Goal: Transaction & Acquisition: Purchase product/service

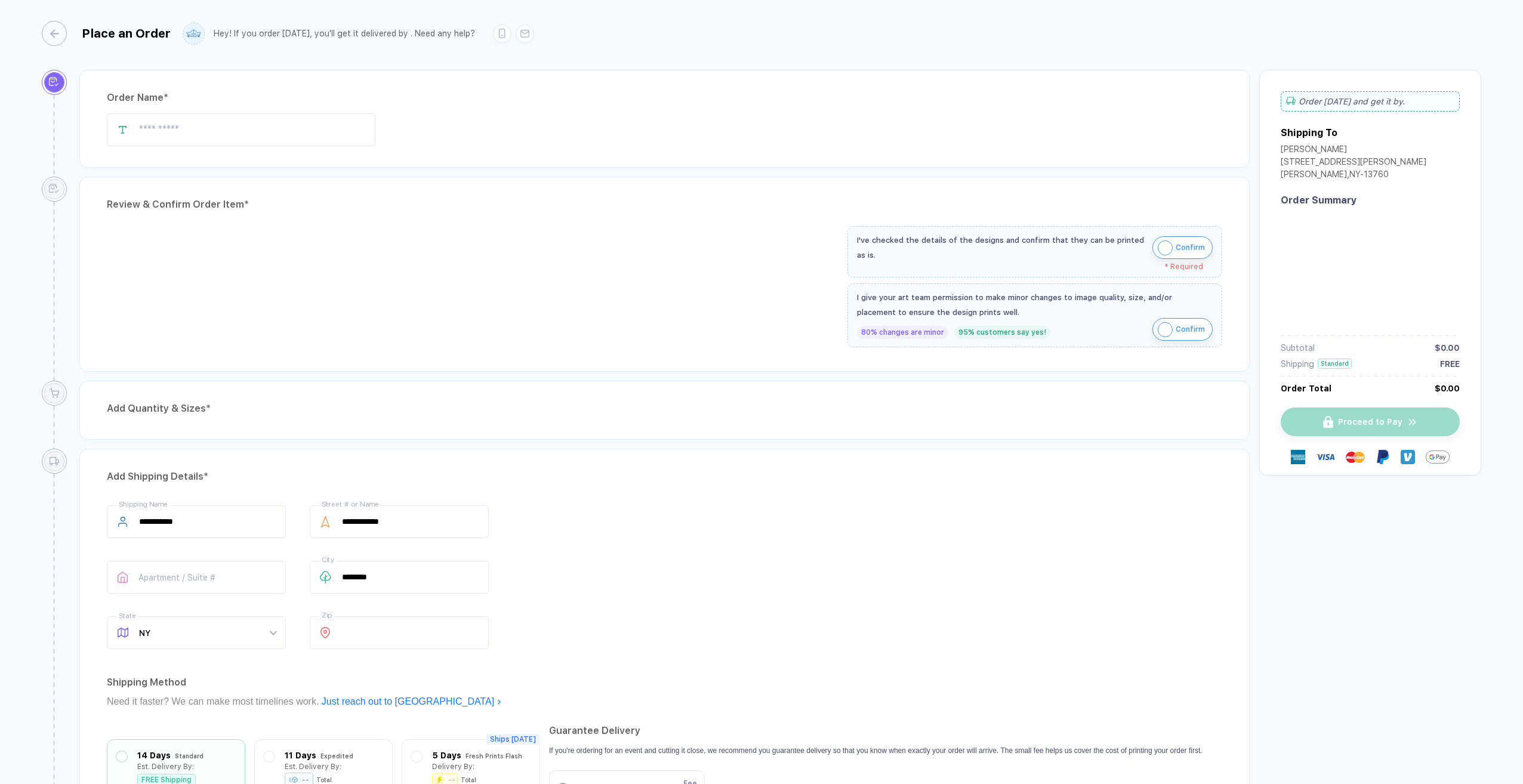
type input "****"
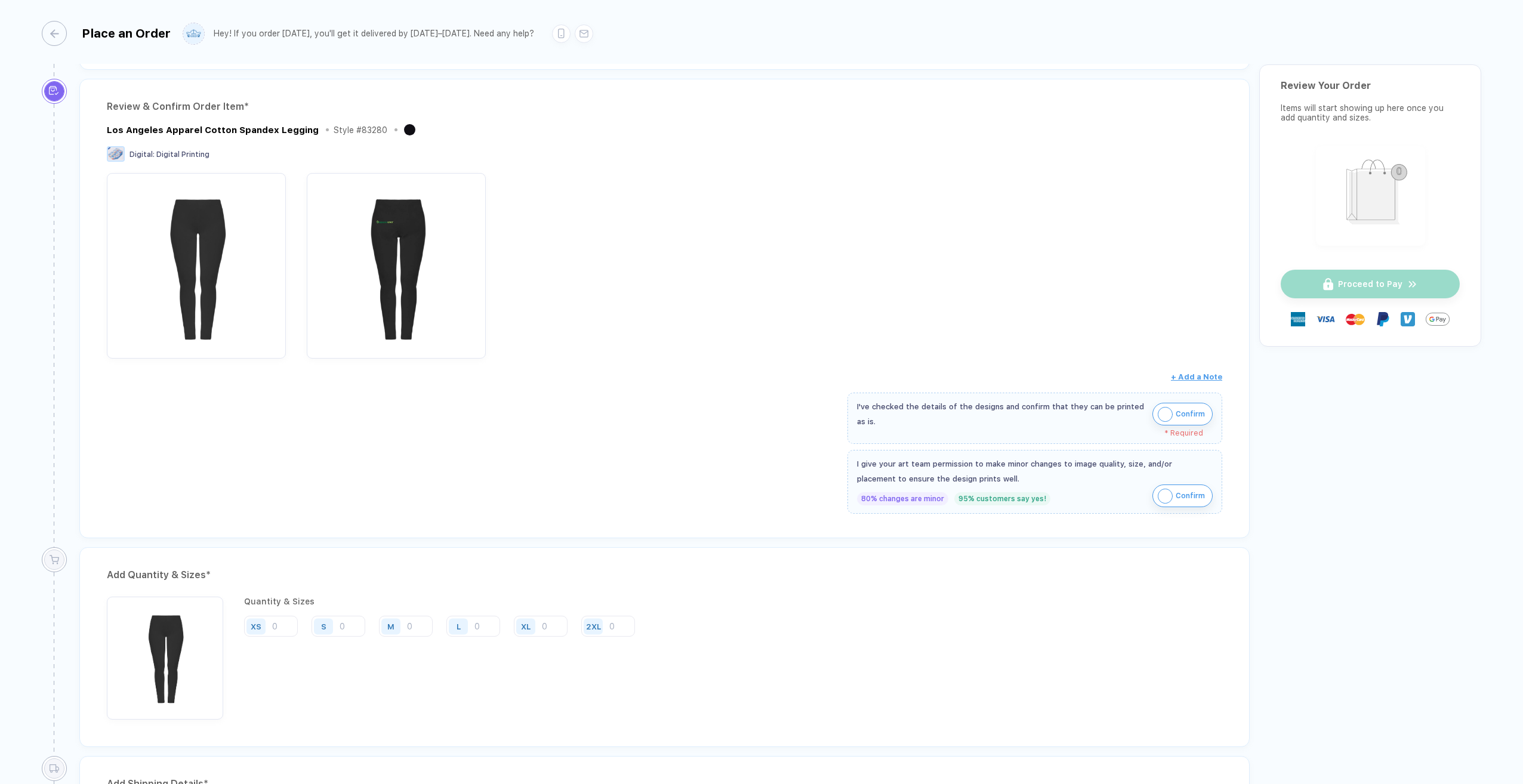
scroll to position [120, 0]
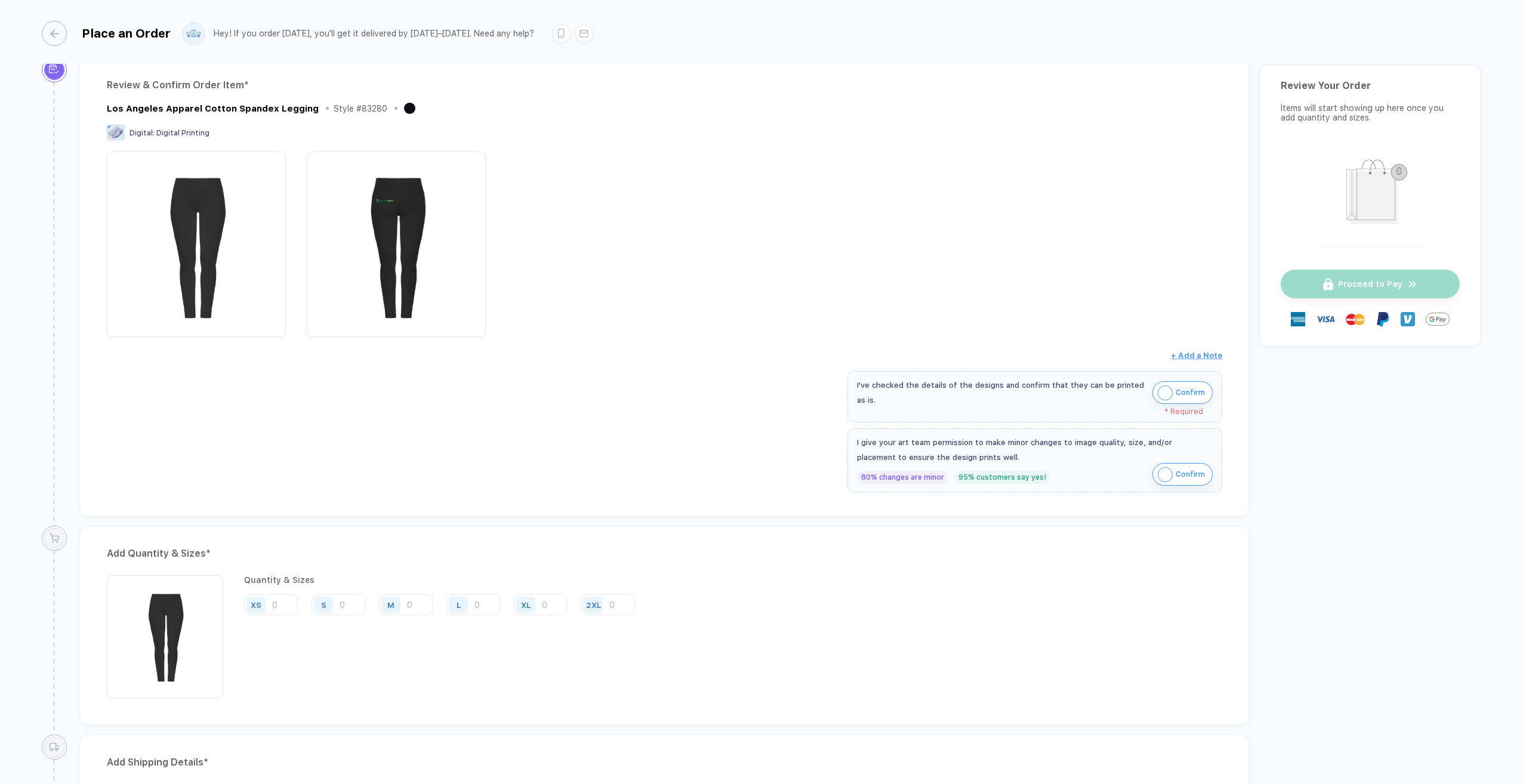
click at [1161, 394] on img "button" at bounding box center [1165, 392] width 15 height 15
click at [1161, 465] on img "button" at bounding box center [1165, 466] width 15 height 15
click at [288, 593] on input "number" at bounding box center [271, 597] width 54 height 21
type input "3"
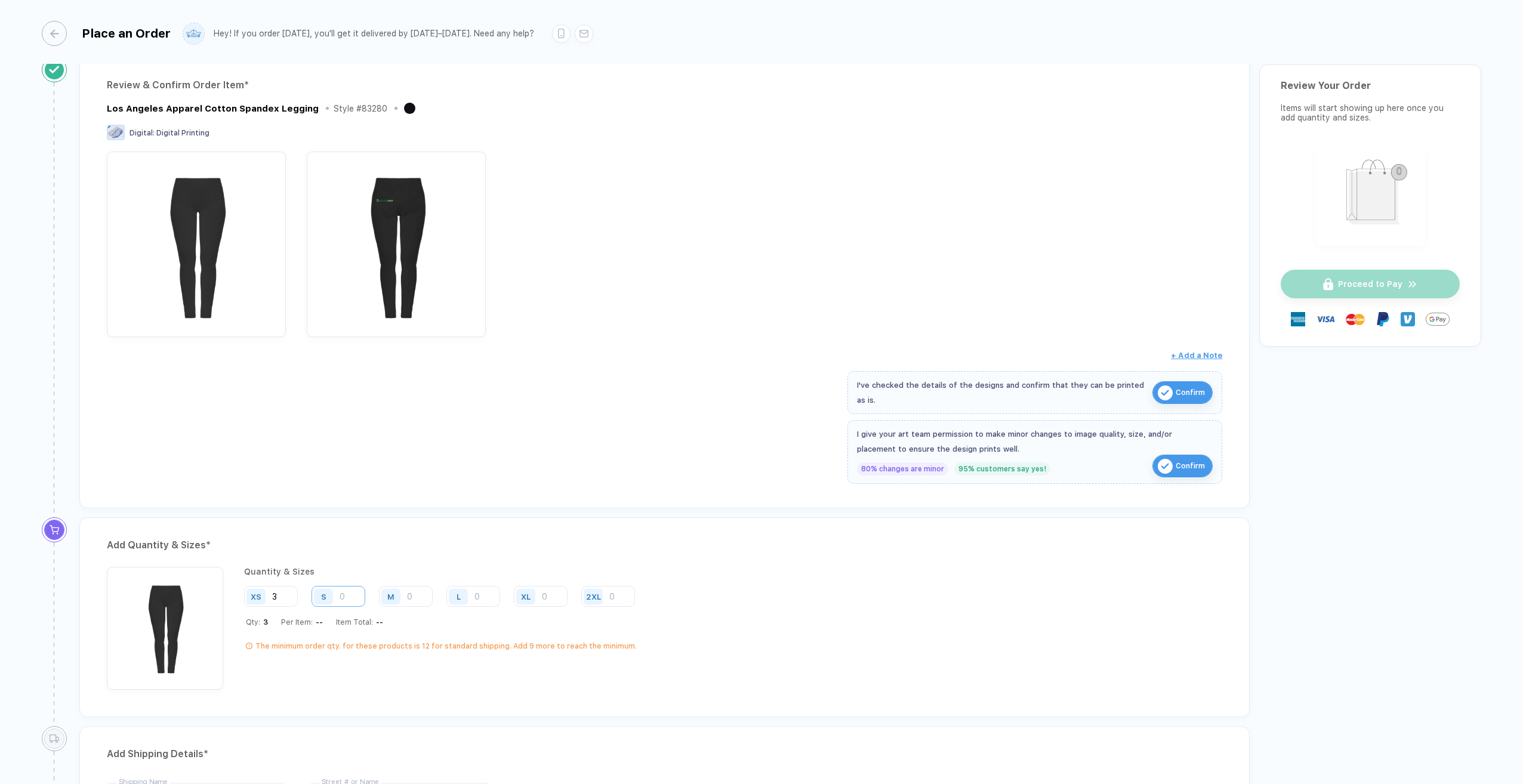
type input "3"
click at [358, 593] on input "number" at bounding box center [338, 597] width 54 height 21
type input "3"
click at [418, 591] on input "number" at bounding box center [405, 597] width 54 height 21
type input "3"
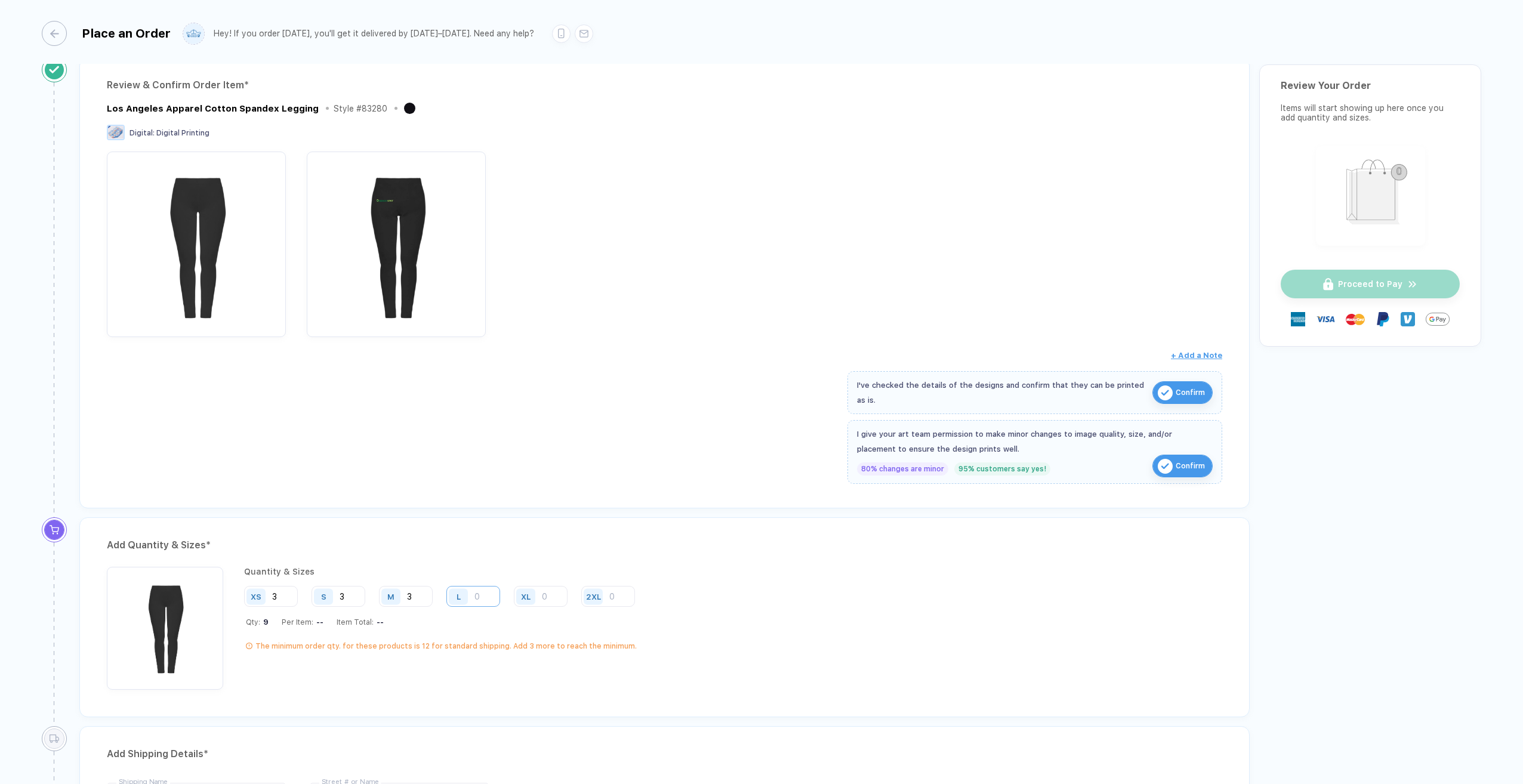
click at [484, 597] on input "number" at bounding box center [473, 597] width 54 height 21
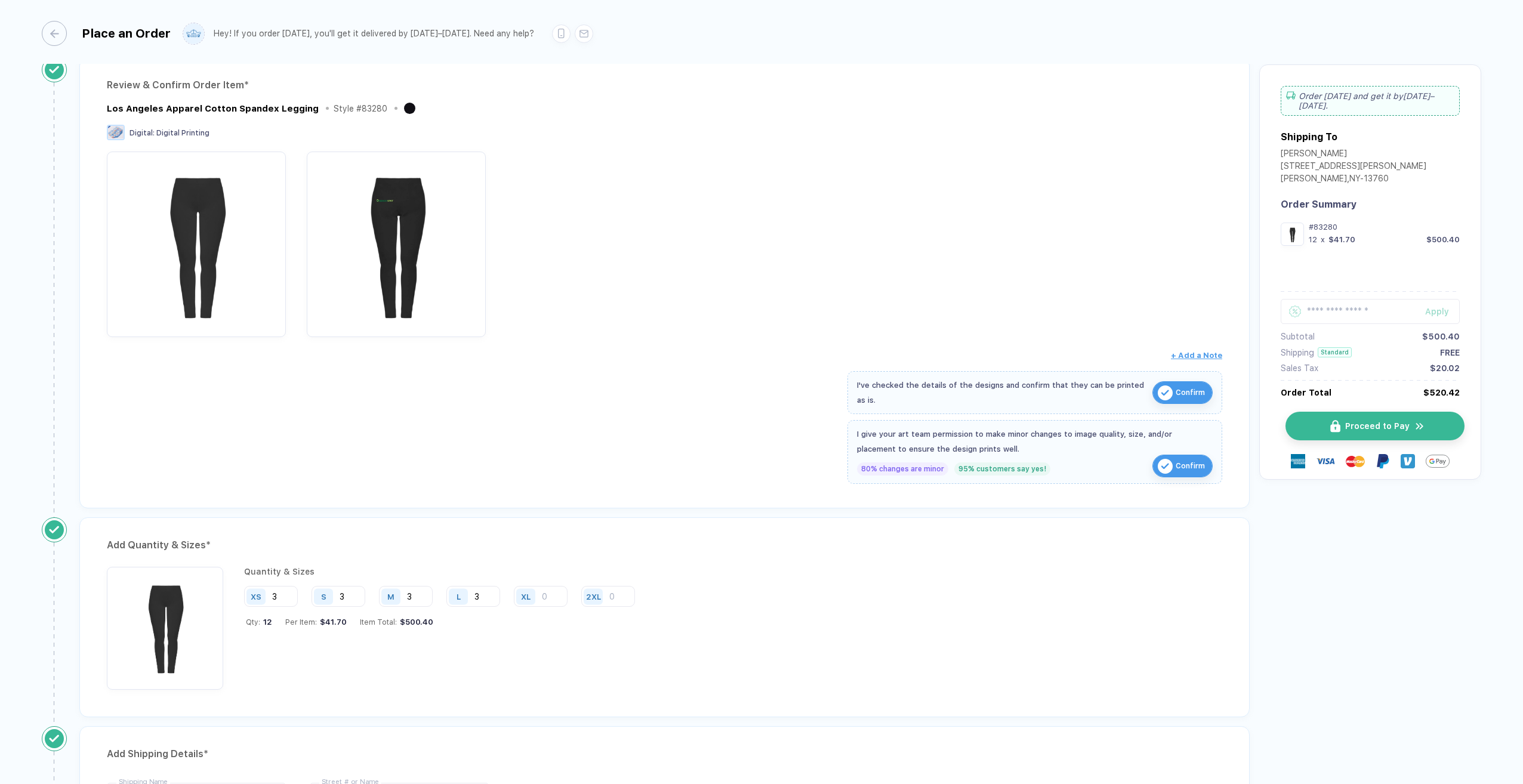
type input "3"
click at [1379, 412] on button "Proceed to Pay" at bounding box center [1375, 426] width 179 height 28
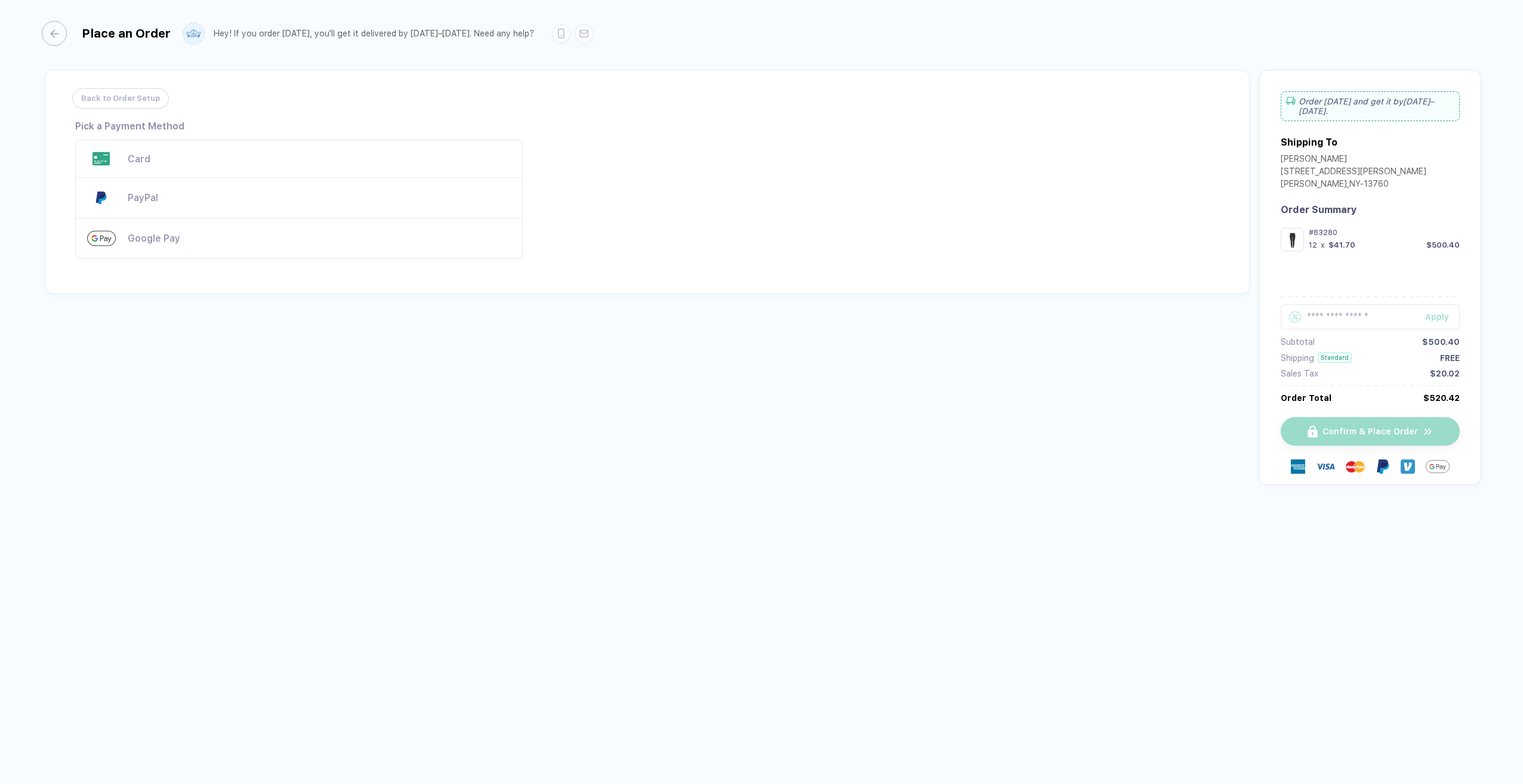
click at [193, 156] on div "Card" at bounding box center [319, 159] width 383 height 12
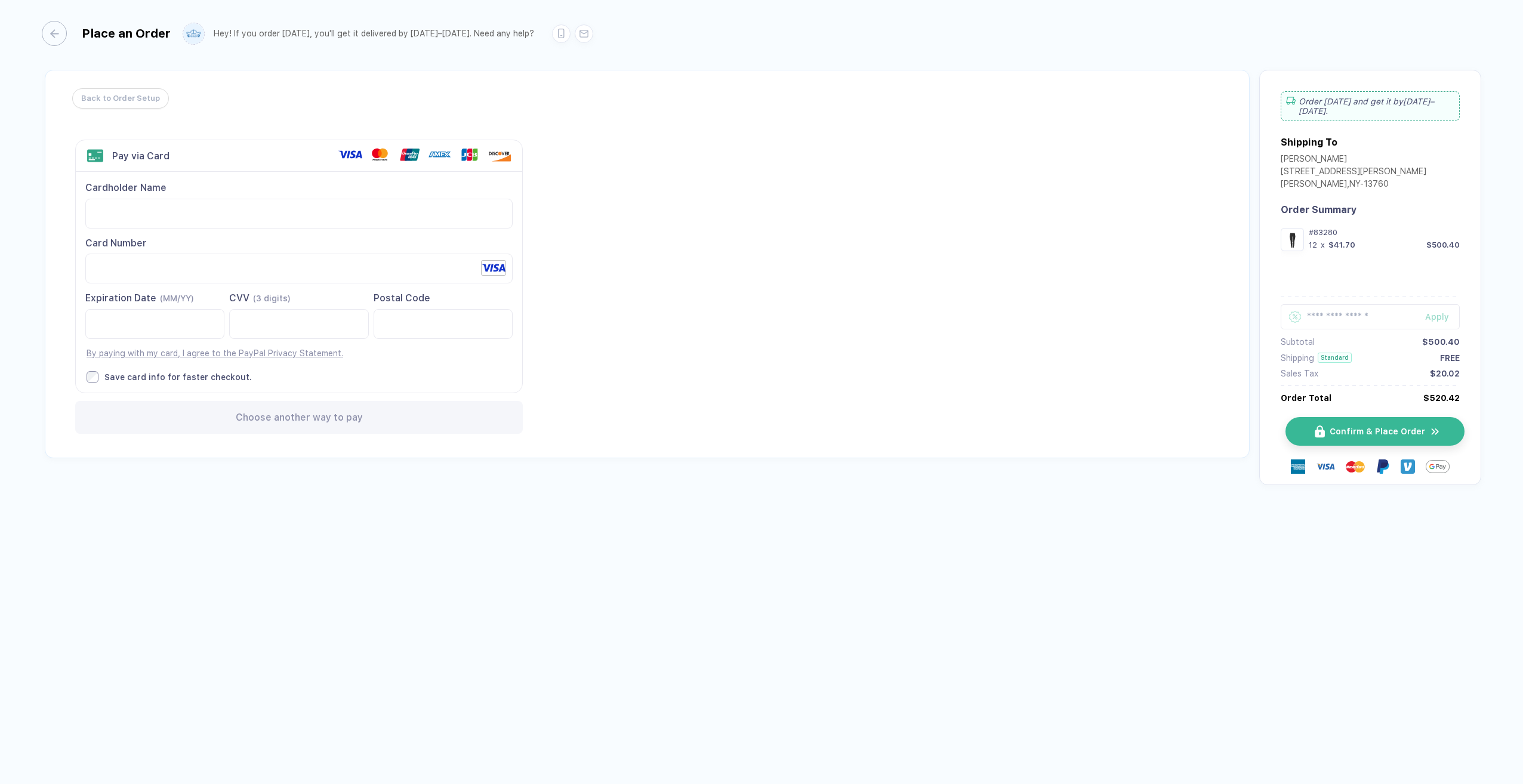
click at [1365, 427] on span "Confirm & Place Order" at bounding box center [1378, 431] width 96 height 10
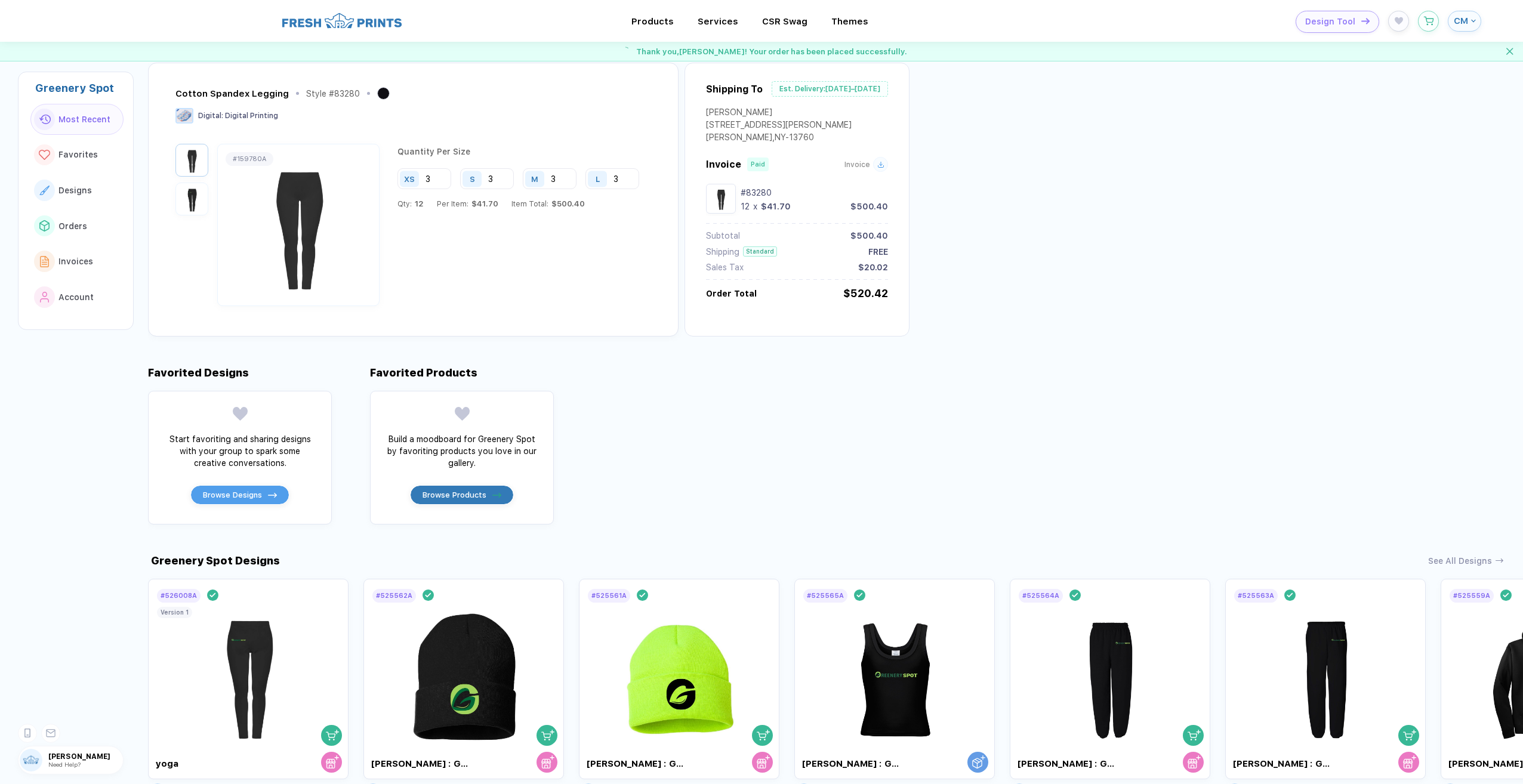
scroll to position [238, 0]
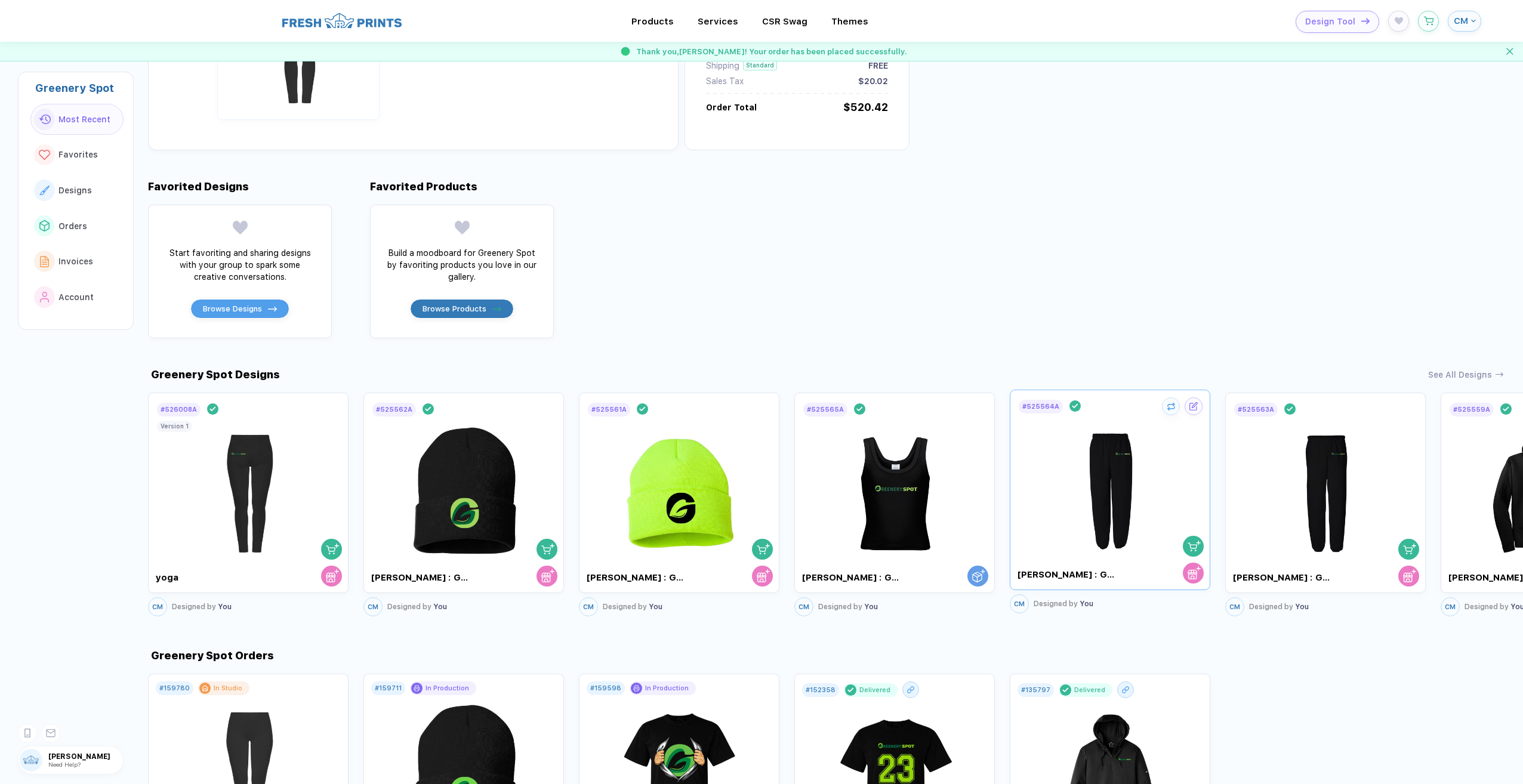
click at [1147, 520] on img at bounding box center [1111, 485] width 134 height 140
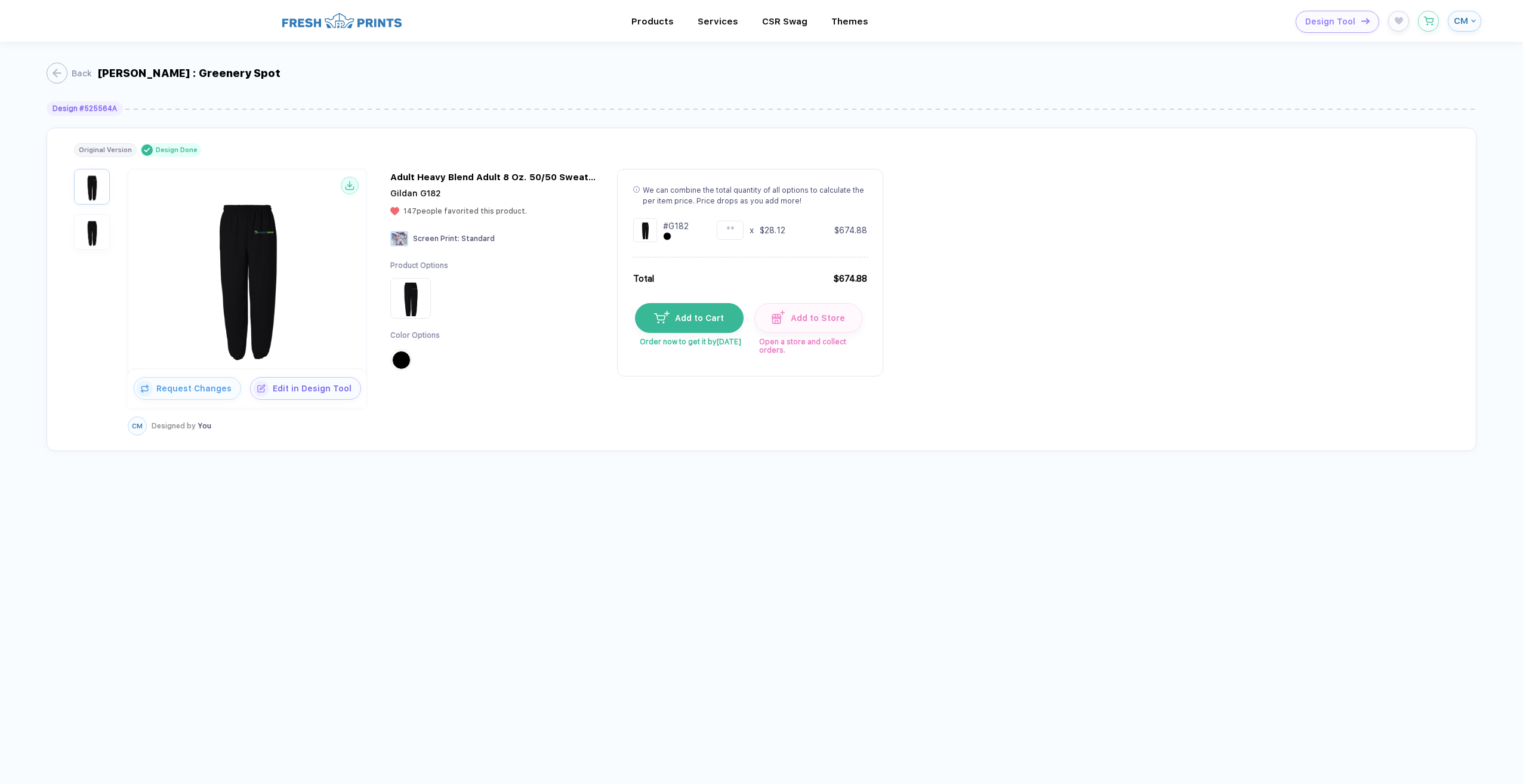
click at [260, 278] on img at bounding box center [247, 273] width 231 height 187
click at [88, 229] on img "button" at bounding box center [92, 232] width 30 height 30
click at [83, 177] on img "button" at bounding box center [92, 187] width 30 height 30
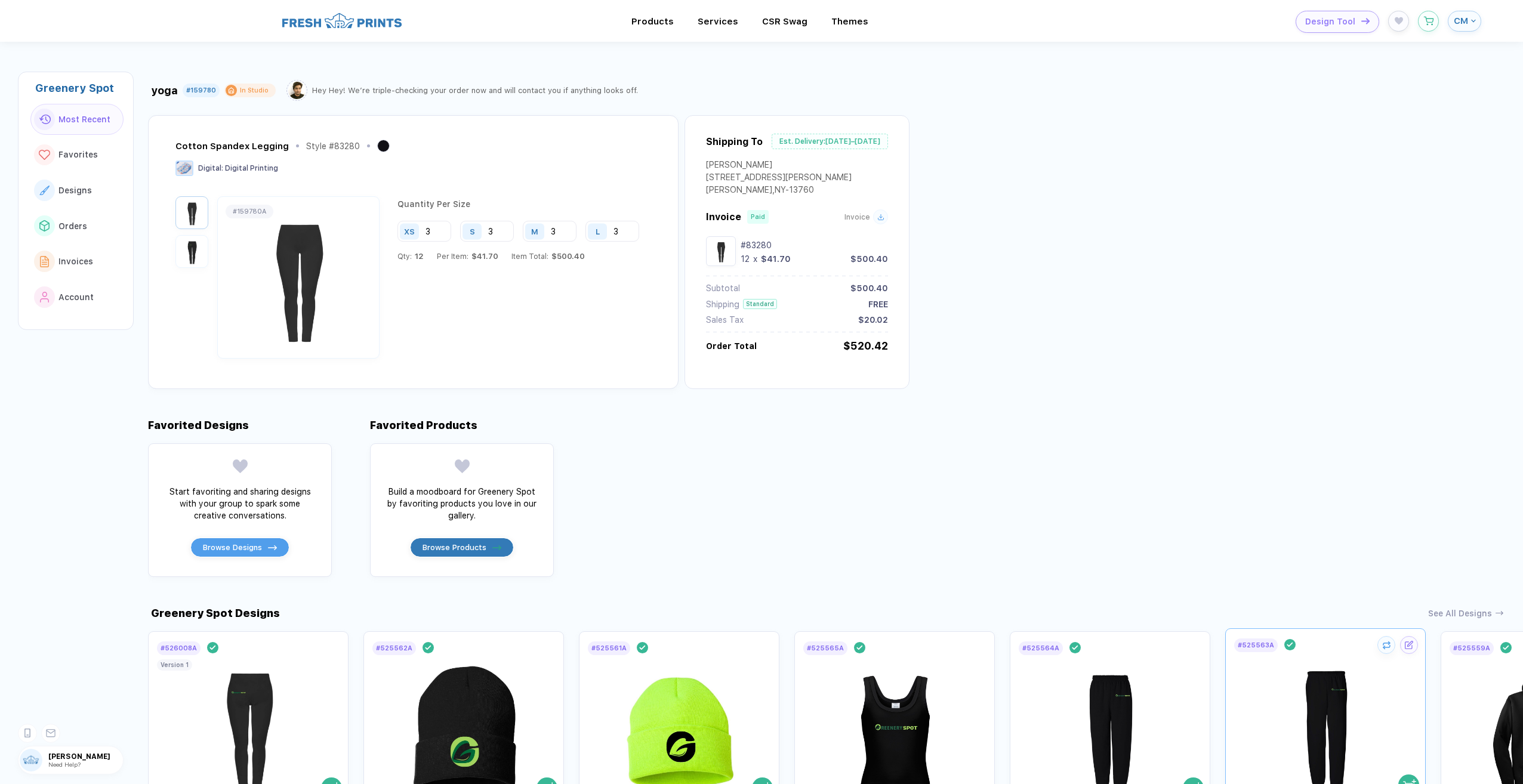
click at [1358, 699] on img at bounding box center [1326, 723] width 134 height 140
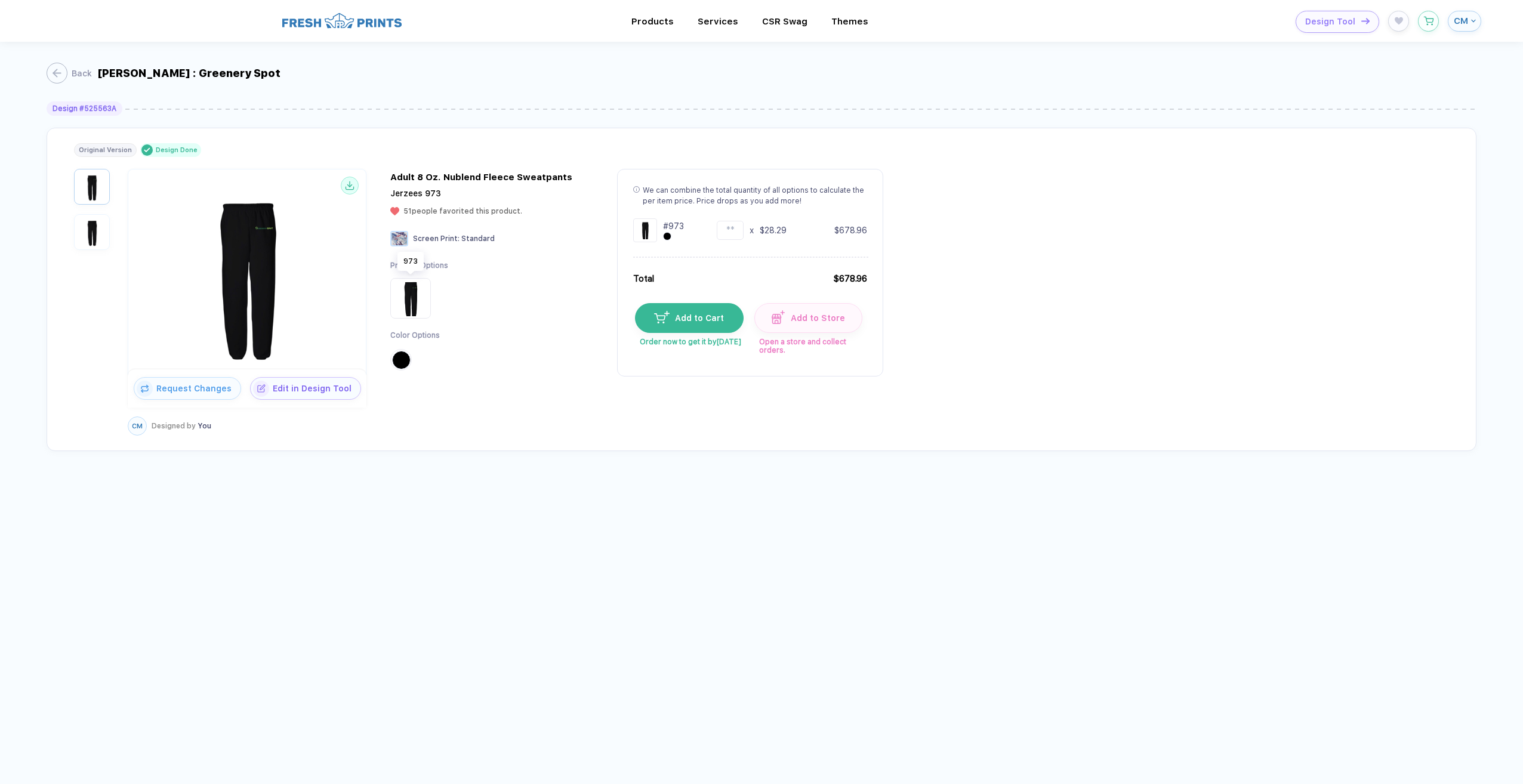
click at [412, 302] on img at bounding box center [410, 298] width 36 height 36
click at [97, 237] on img "button" at bounding box center [92, 232] width 30 height 30
click at [97, 183] on img "button" at bounding box center [92, 187] width 30 height 30
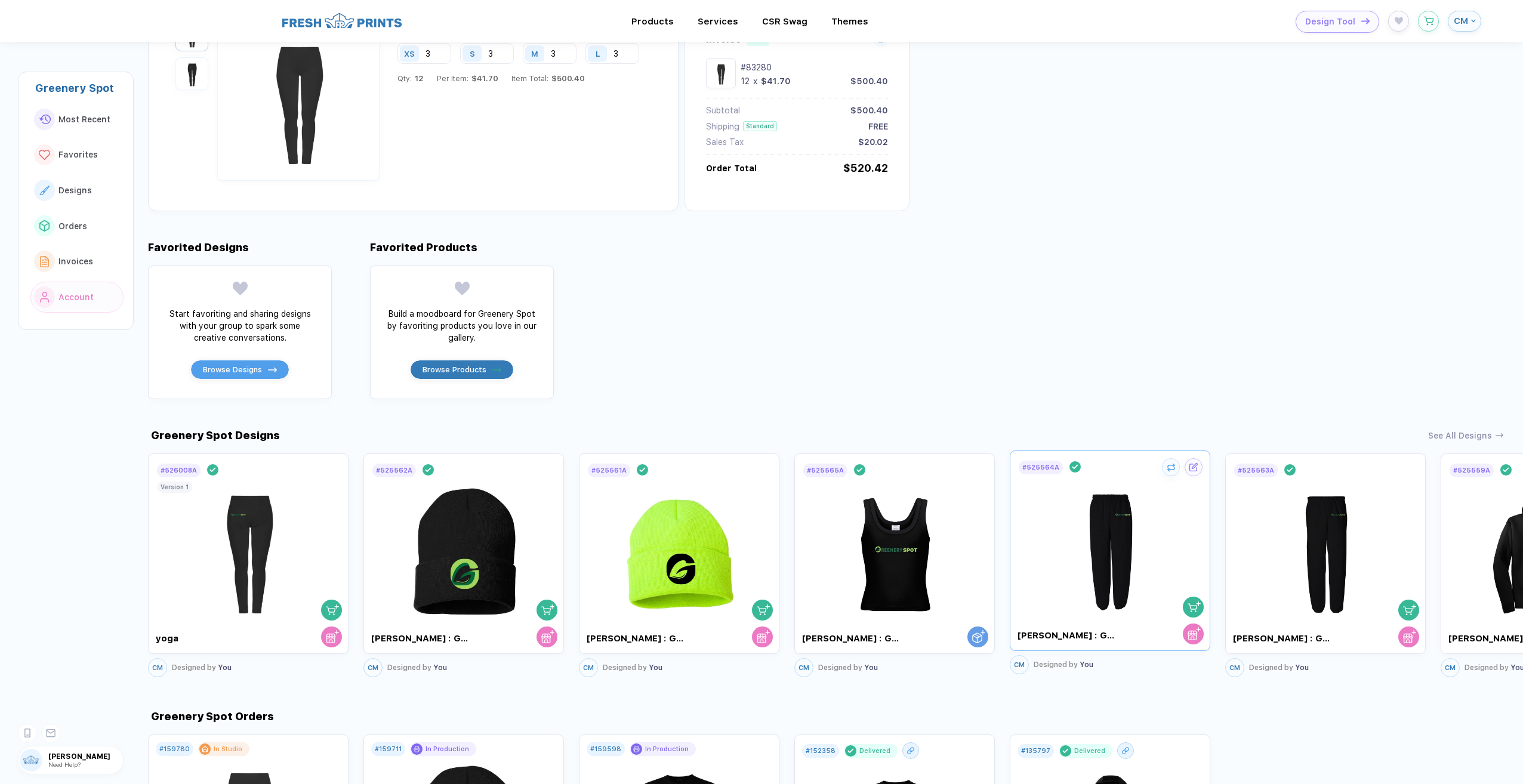
scroll to position [179, 0]
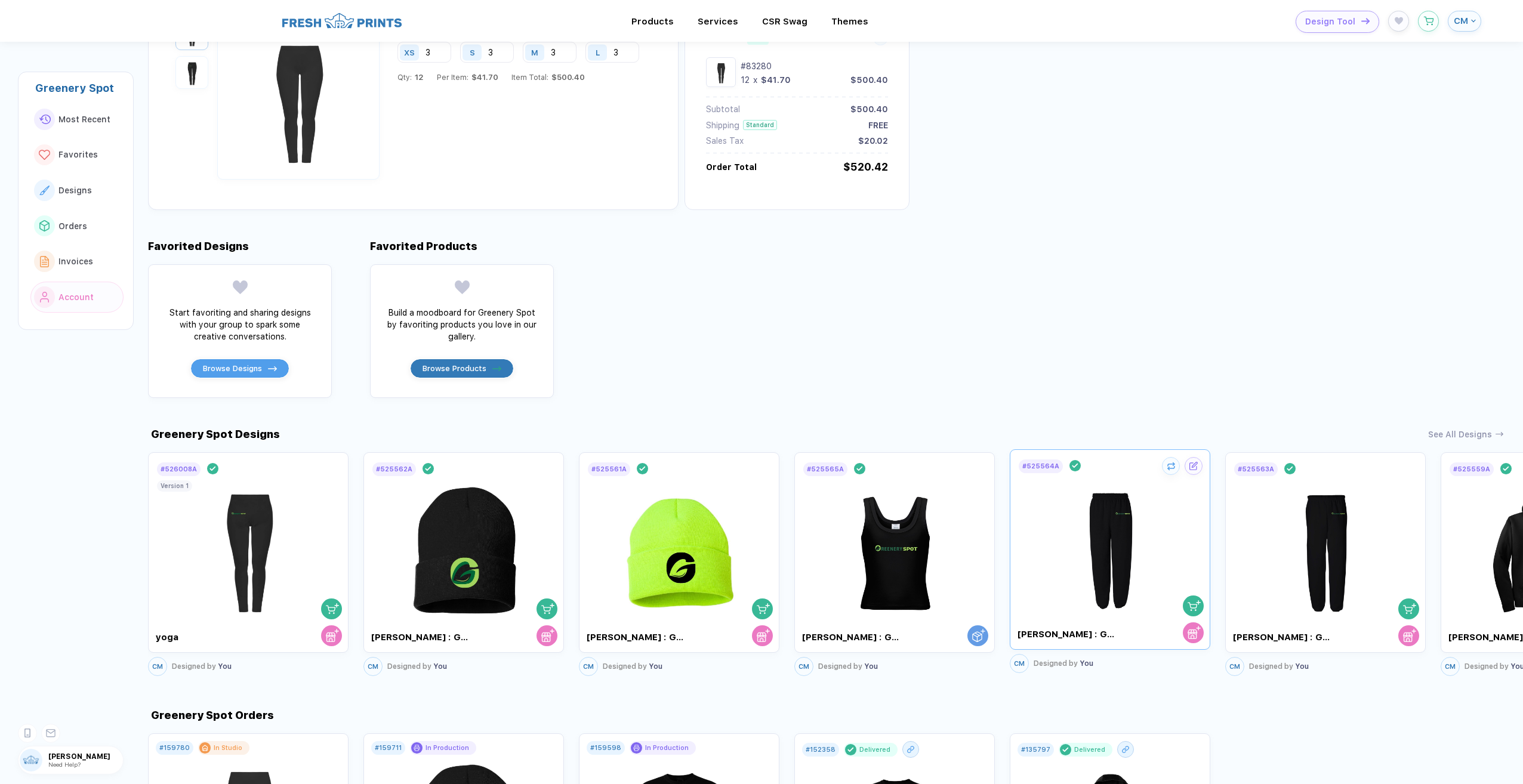
click at [1060, 606] on img at bounding box center [1111, 544] width 134 height 140
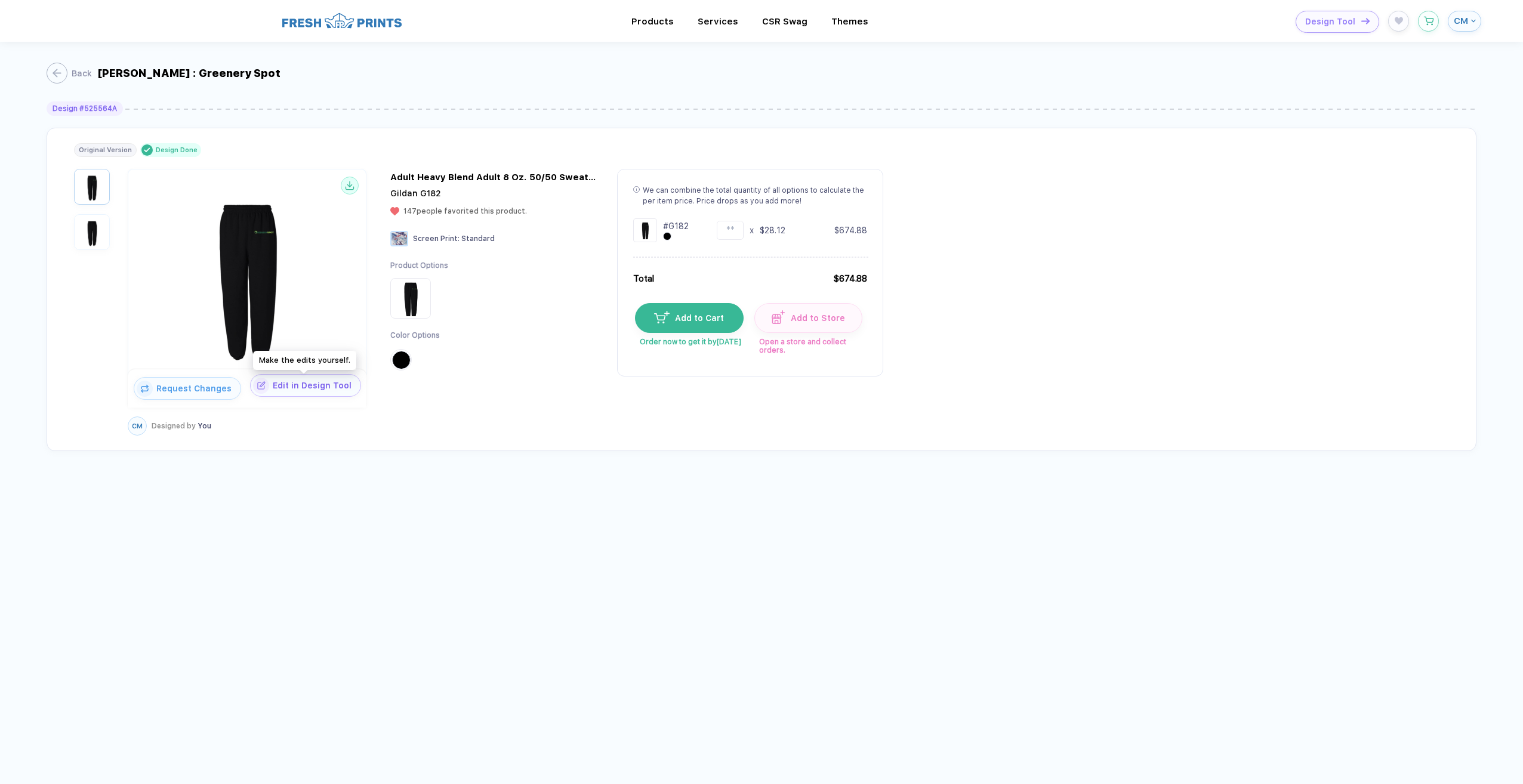
click at [283, 385] on span "Edit in Design Tool" at bounding box center [314, 385] width 91 height 10
